Goal: Communication & Community: Answer question/provide support

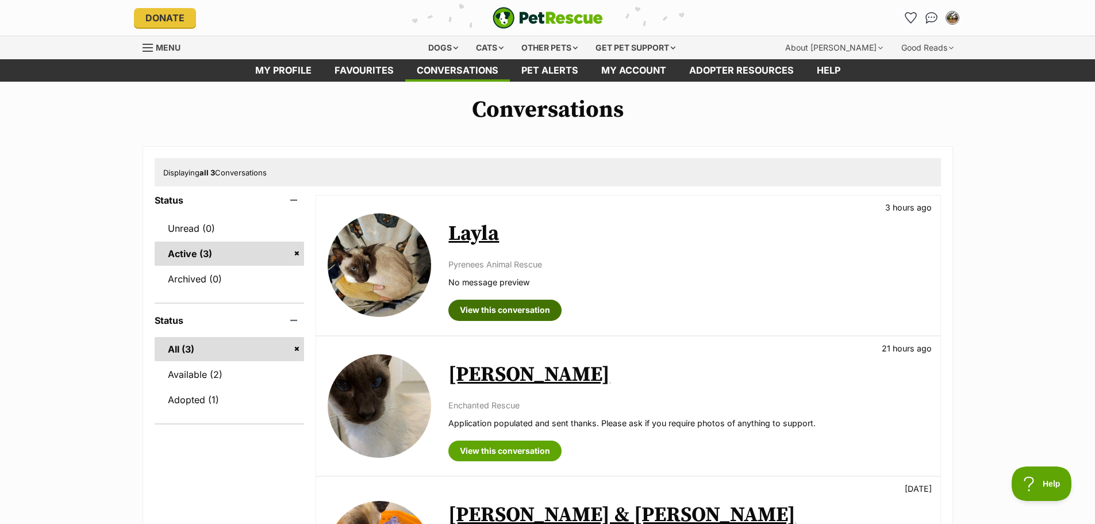
click at [502, 308] on link "View this conversation" at bounding box center [505, 310] width 113 height 21
